Goal: Information Seeking & Learning: Learn about a topic

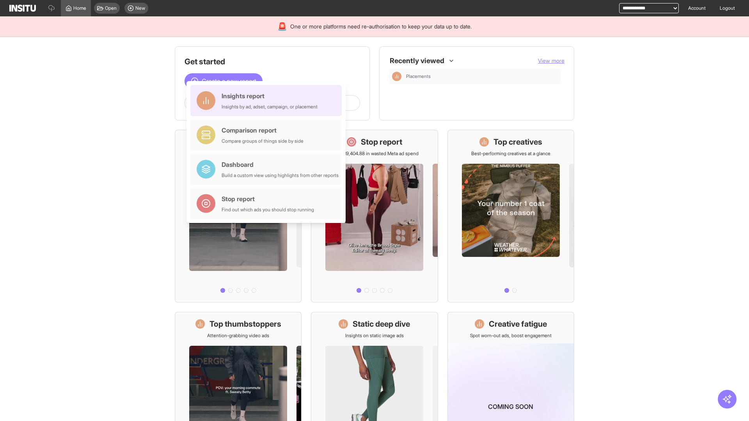
click at [268, 101] on div "Insights report Insights by ad, adset, campaign, or placement" at bounding box center [270, 100] width 96 height 19
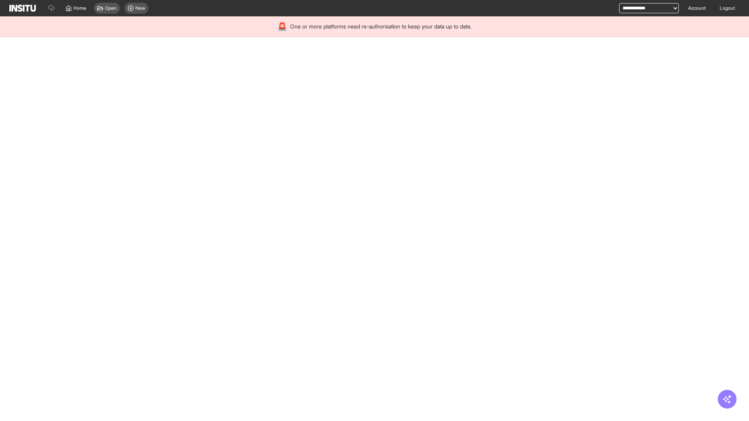
select select "**"
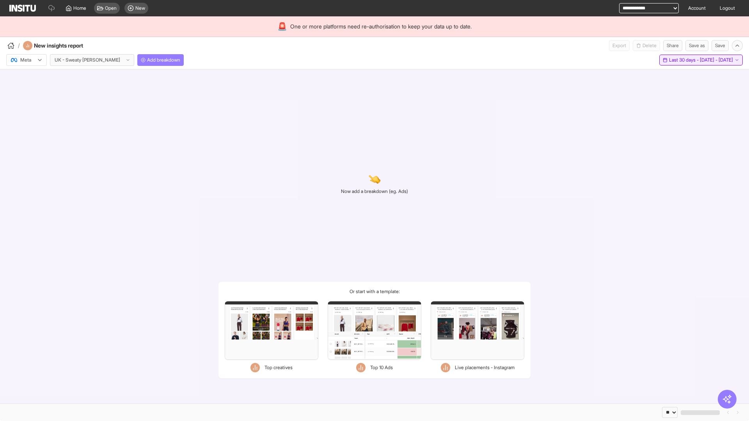
click at [683, 60] on span "Last 30 days - [DATE] - [DATE]" at bounding box center [701, 60] width 64 height 6
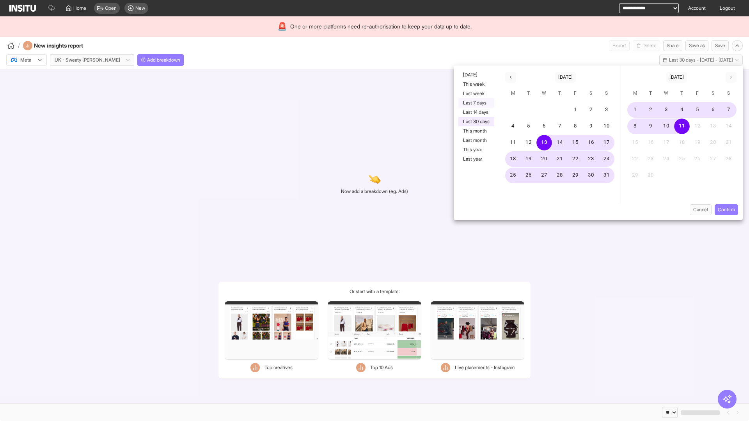
click at [476, 103] on button "Last 7 days" at bounding box center [477, 102] width 36 height 9
